Goal: Information Seeking & Learning: Learn about a topic

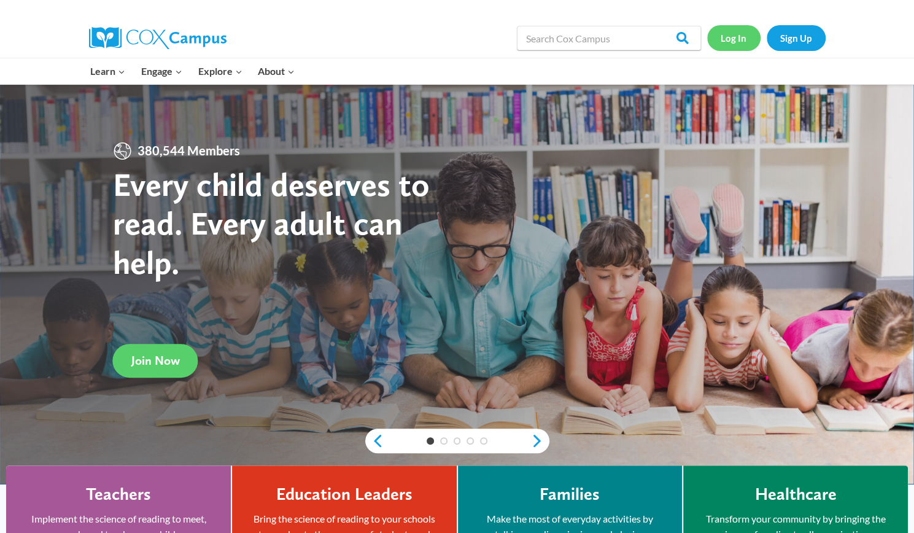
click at [741, 34] on link "Log In" at bounding box center [733, 37] width 53 height 25
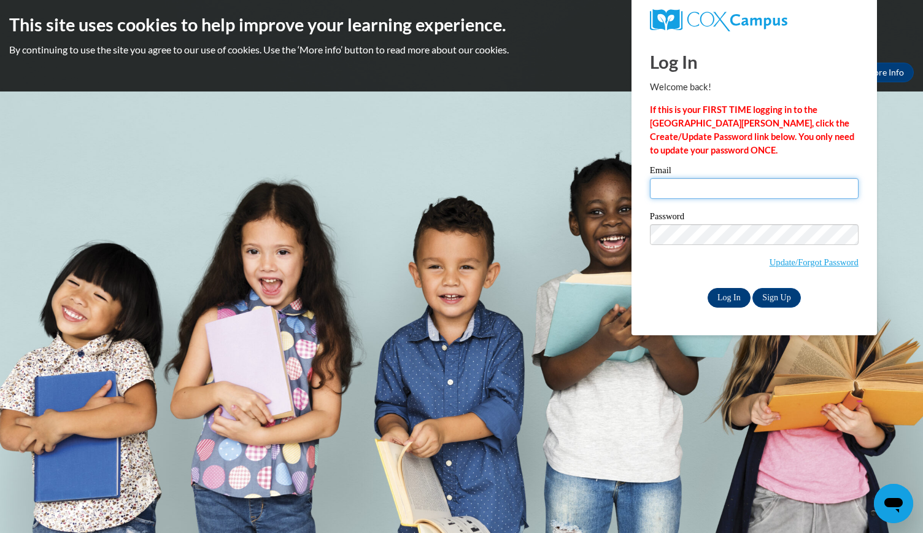
type input "graceimae2015@gmail.com"
click at [737, 301] on input "Log In" at bounding box center [729, 298] width 43 height 20
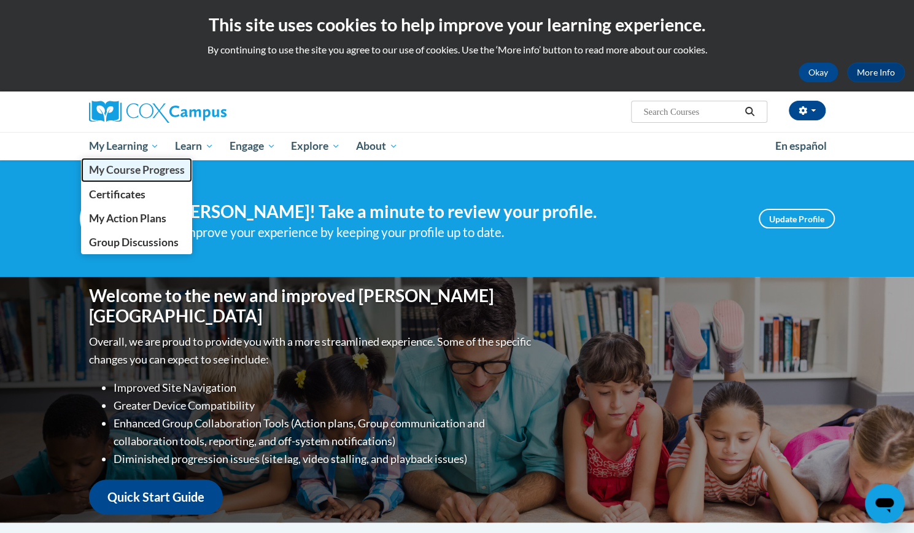
click at [123, 176] on span "My Course Progress" at bounding box center [136, 169] width 96 height 13
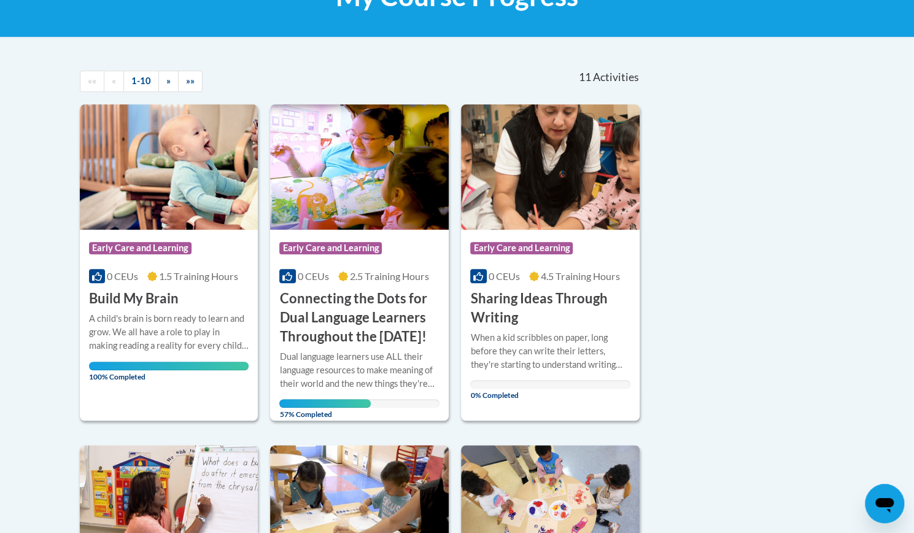
scroll to position [246, 0]
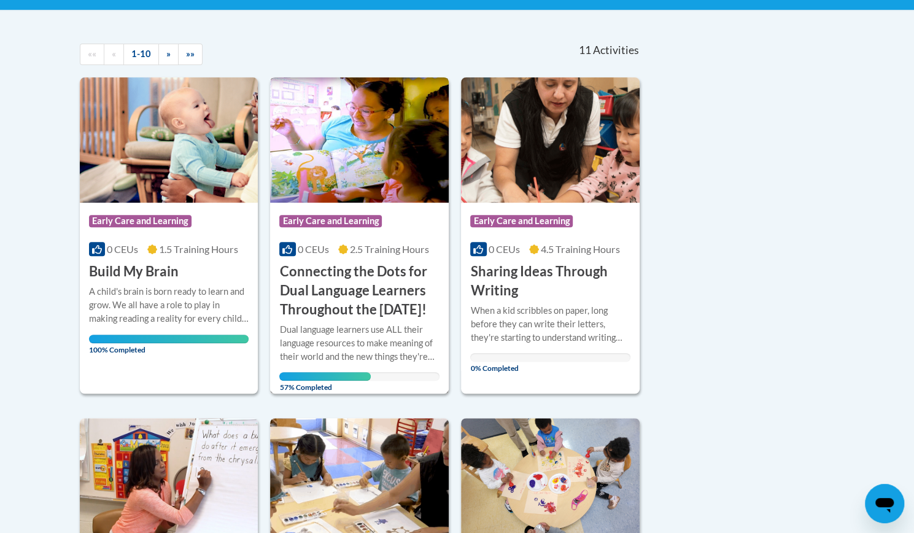
click at [331, 269] on h3 "Connecting the Dots for Dual Language Learners Throughout the [DATE]!" at bounding box center [359, 290] width 160 height 56
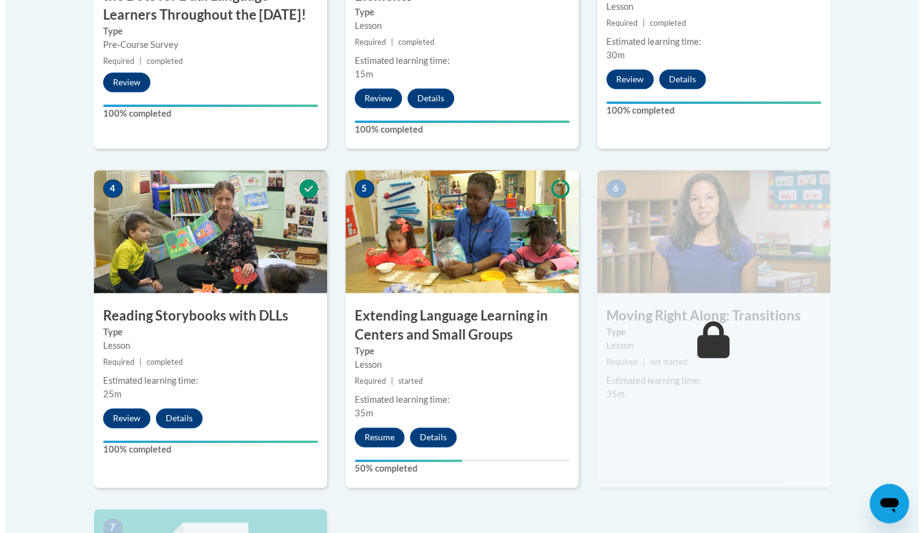
scroll to position [614, 0]
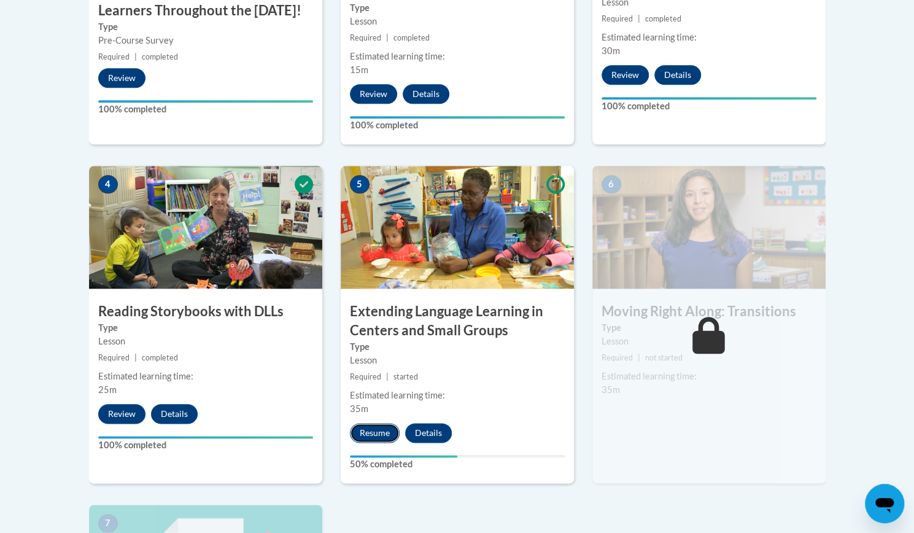
click at [370, 434] on button "Resume" at bounding box center [375, 433] width 50 height 20
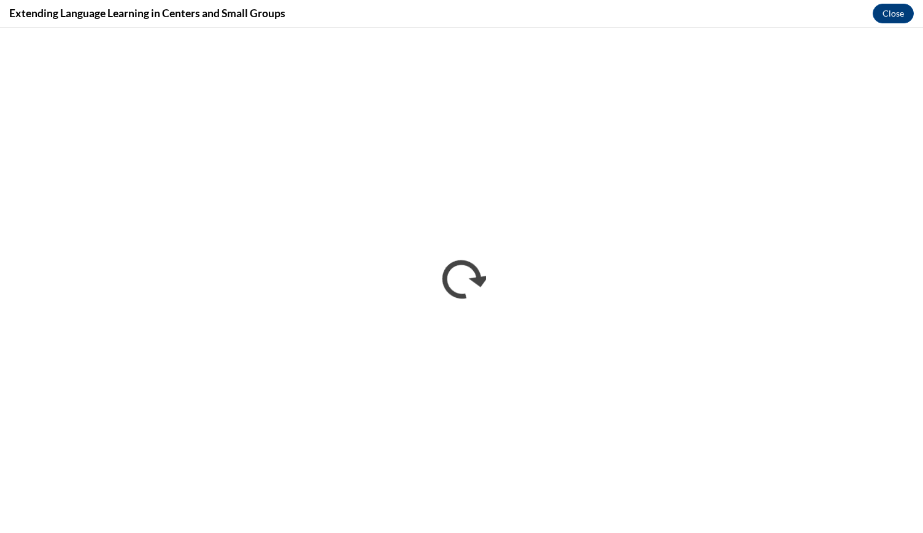
scroll to position [0, 0]
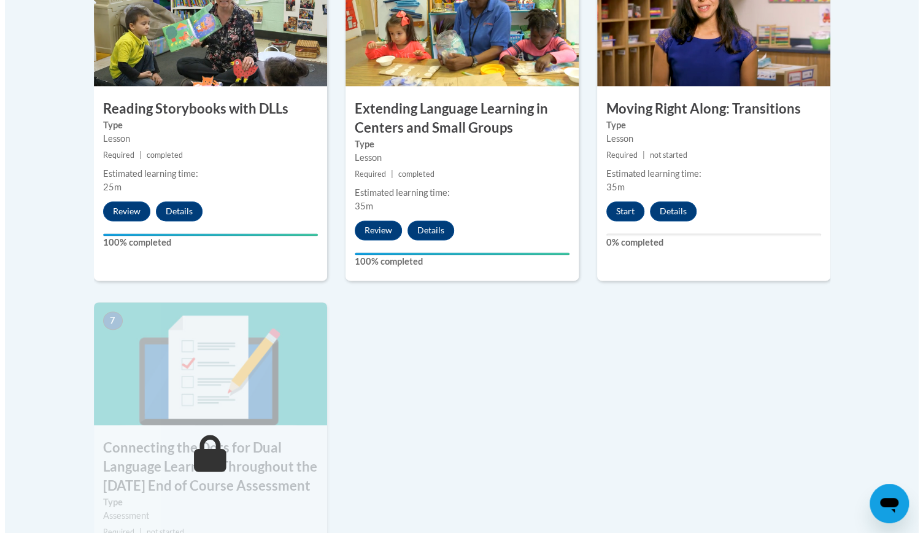
scroll to position [798, 0]
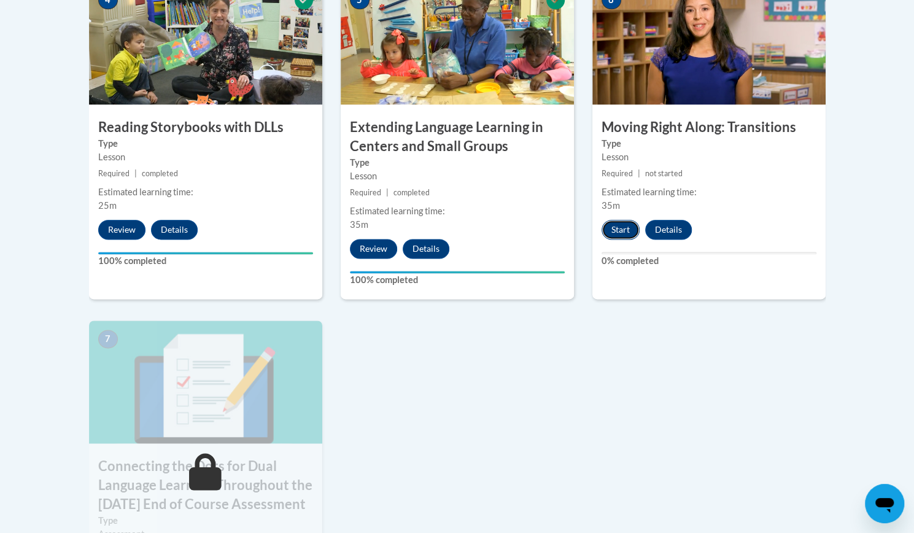
click at [616, 234] on button "Start" at bounding box center [621, 230] width 38 height 20
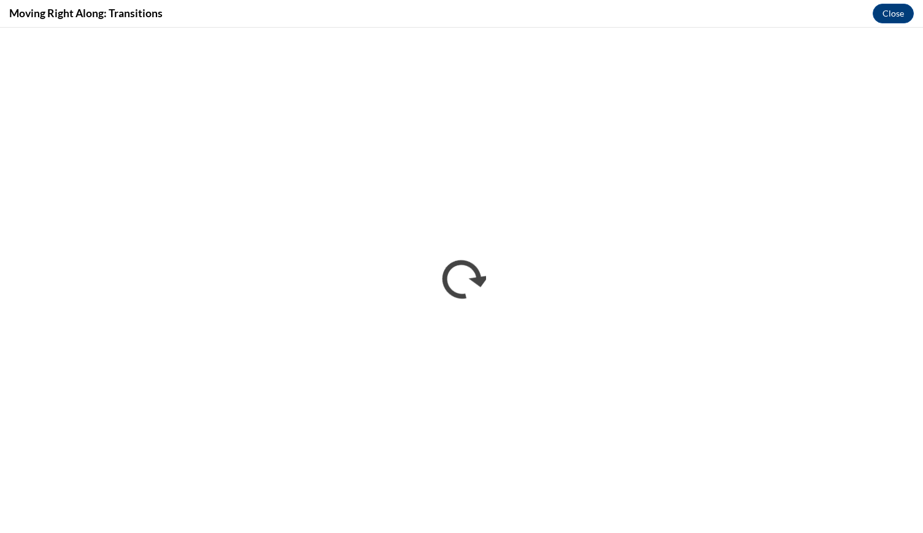
scroll to position [0, 0]
